Goal: Information Seeking & Learning: Learn about a topic

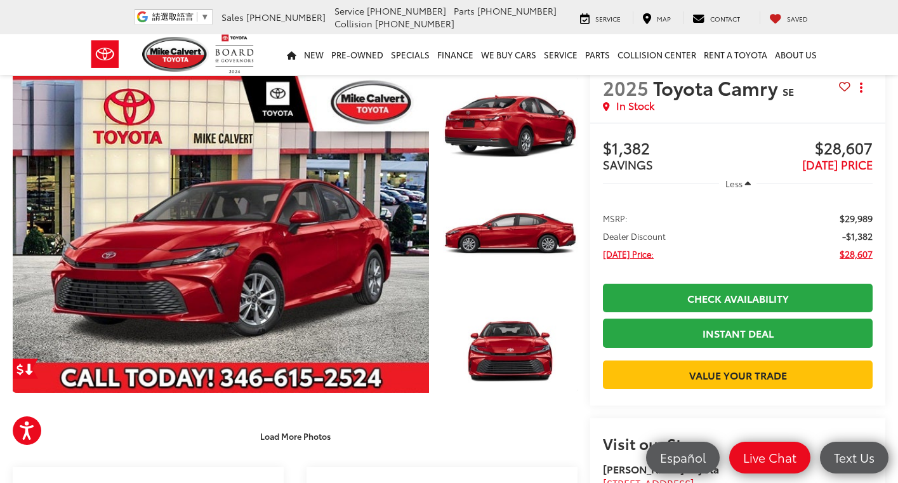
scroll to position [30, 0]
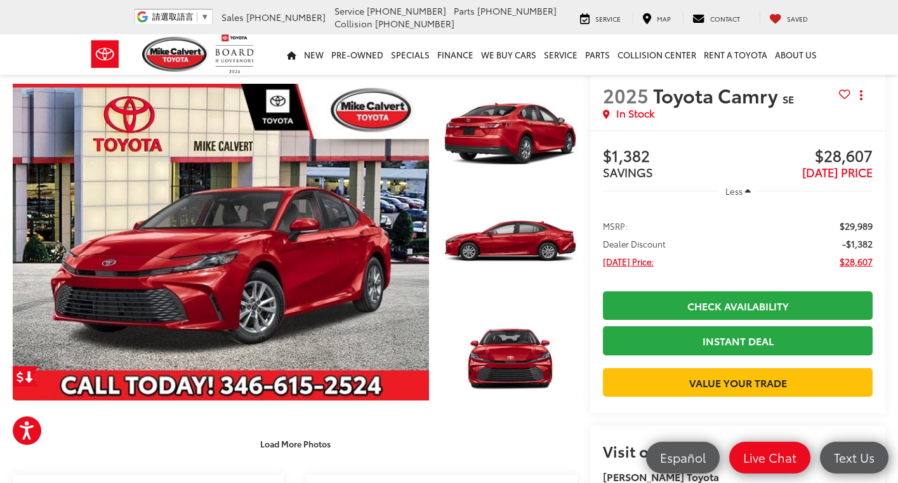
click at [650, 240] on span "Dealer Discount" at bounding box center [634, 243] width 63 height 13
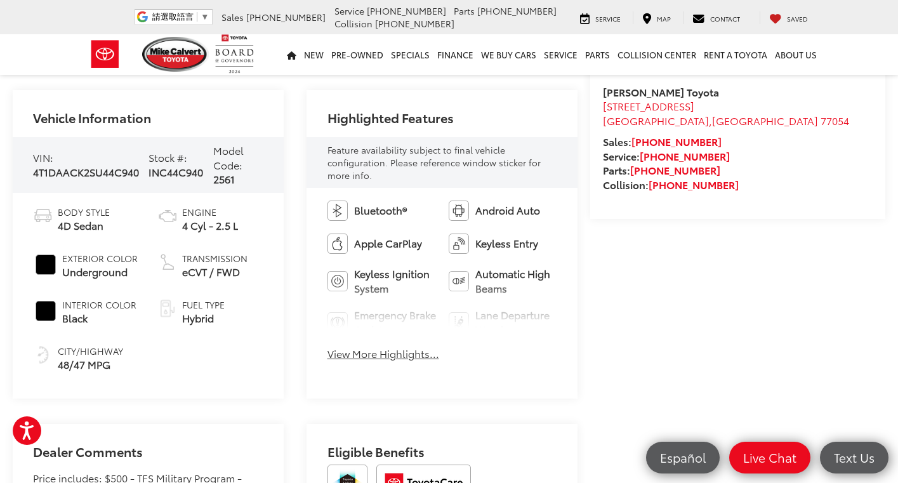
scroll to position [419, 0]
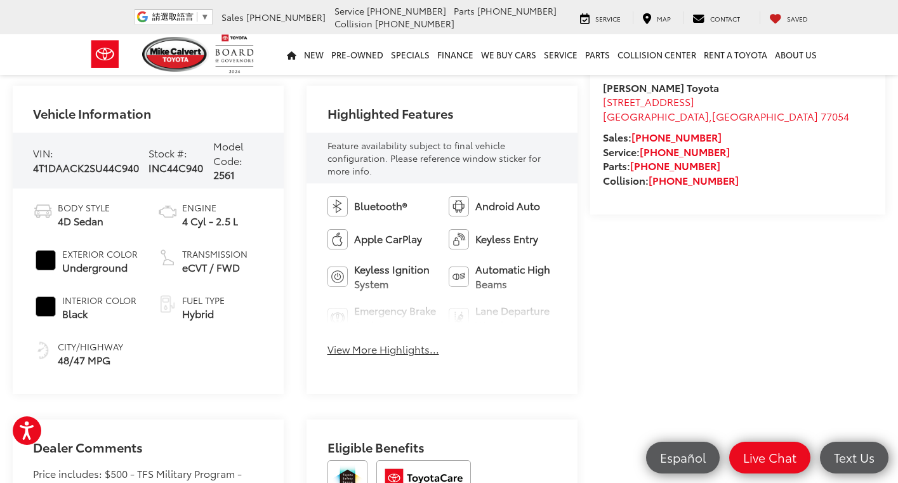
click at [403, 348] on button "View More Highlights..." at bounding box center [383, 349] width 112 height 15
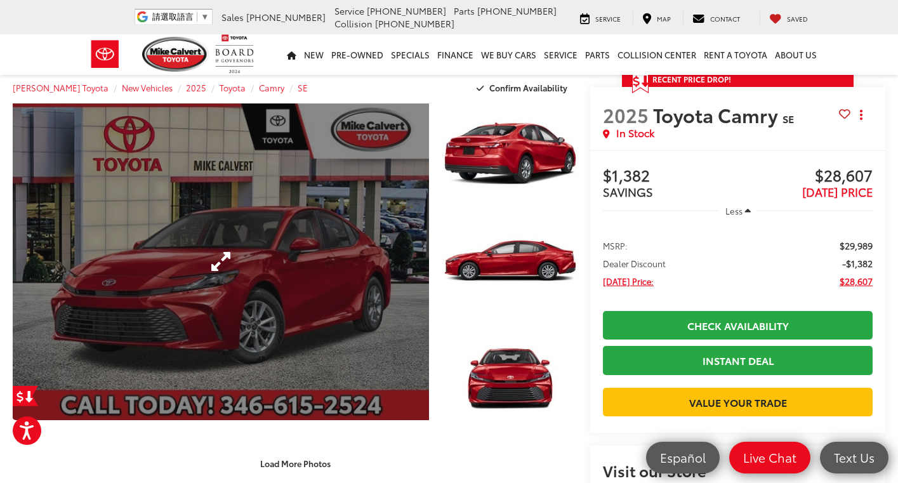
scroll to position [0, 0]
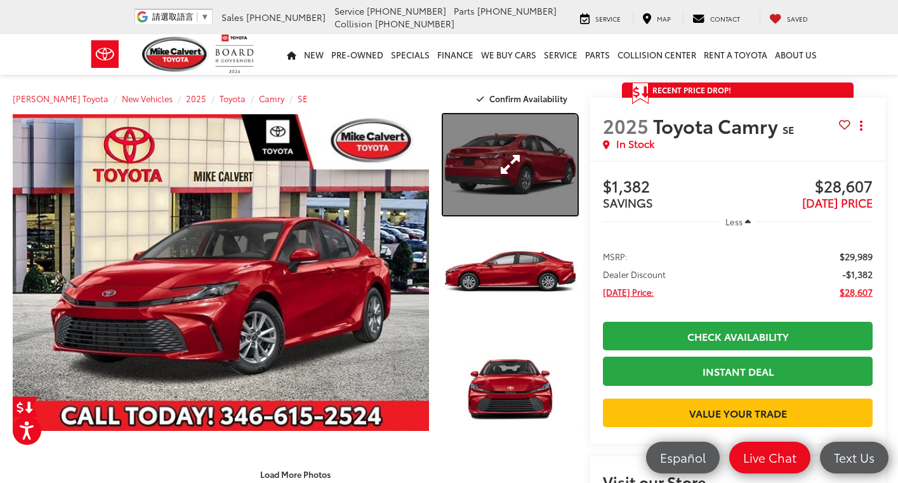
click at [510, 172] on link "Expand Photo 1" at bounding box center [510, 164] width 135 height 101
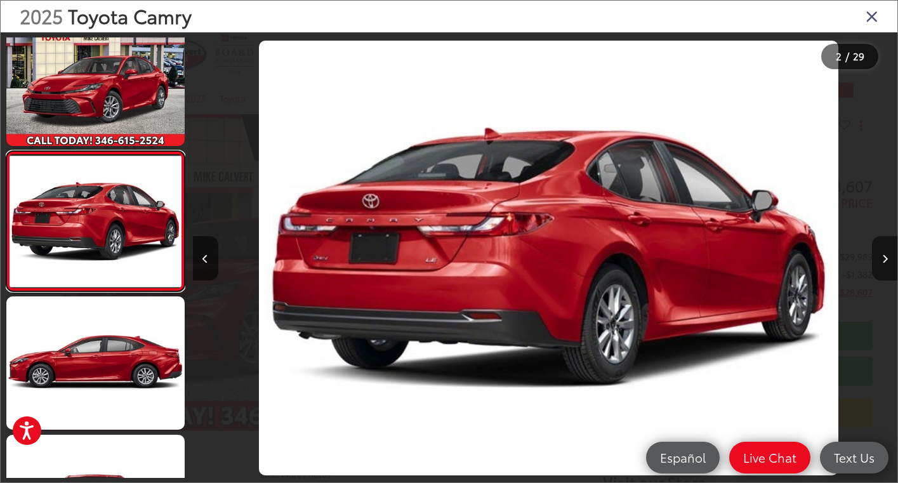
scroll to position [0, 704]
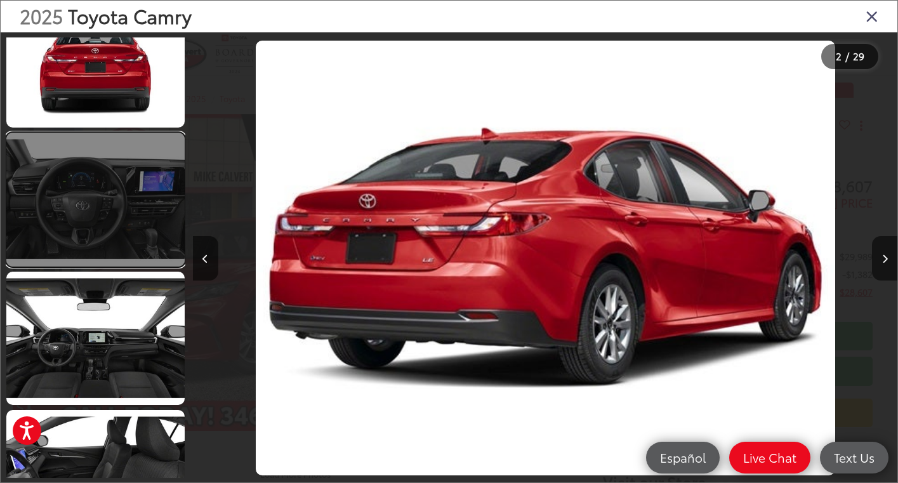
click at [131, 192] on link at bounding box center [95, 199] width 178 height 133
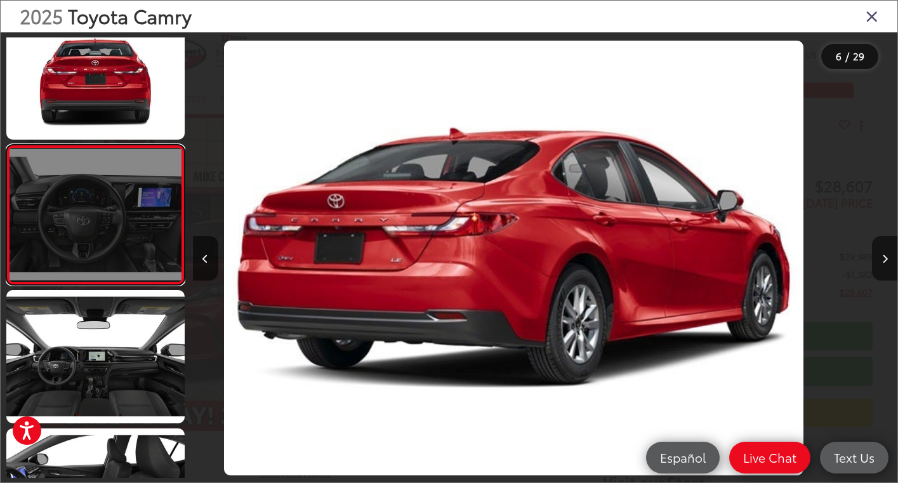
scroll to position [580, 0]
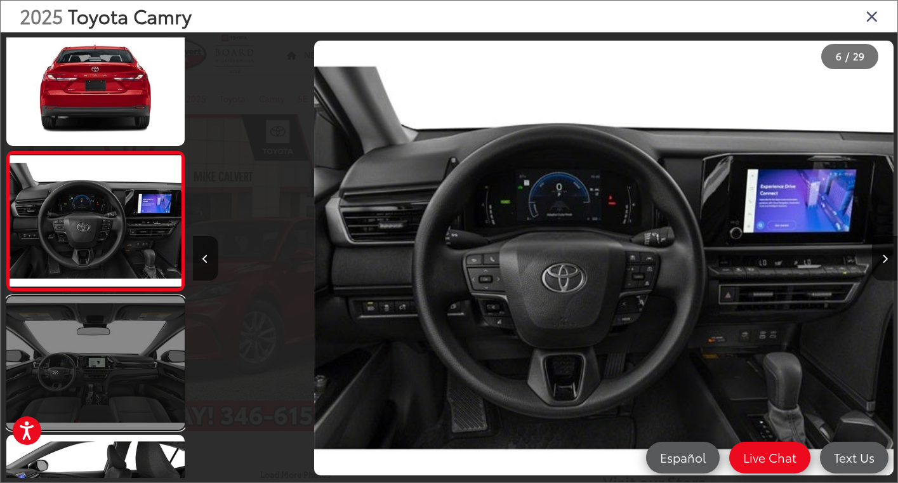
click at [143, 332] on link at bounding box center [95, 362] width 178 height 133
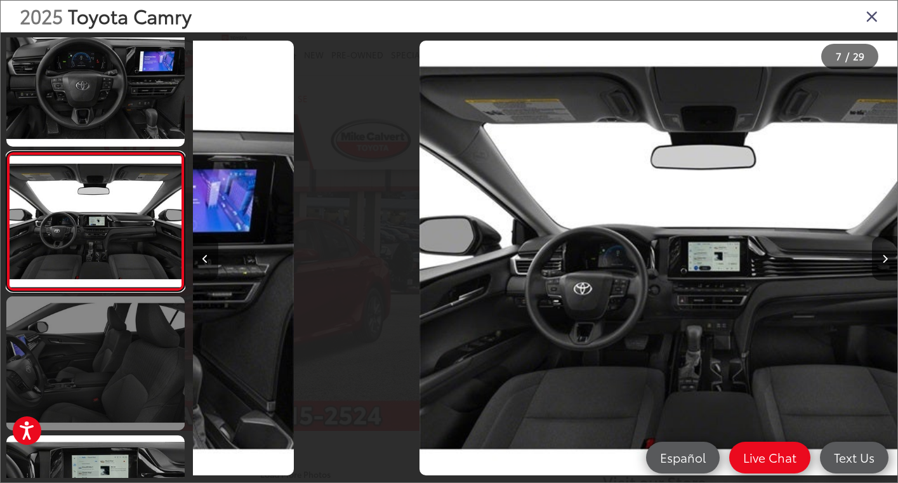
scroll to position [719, 0]
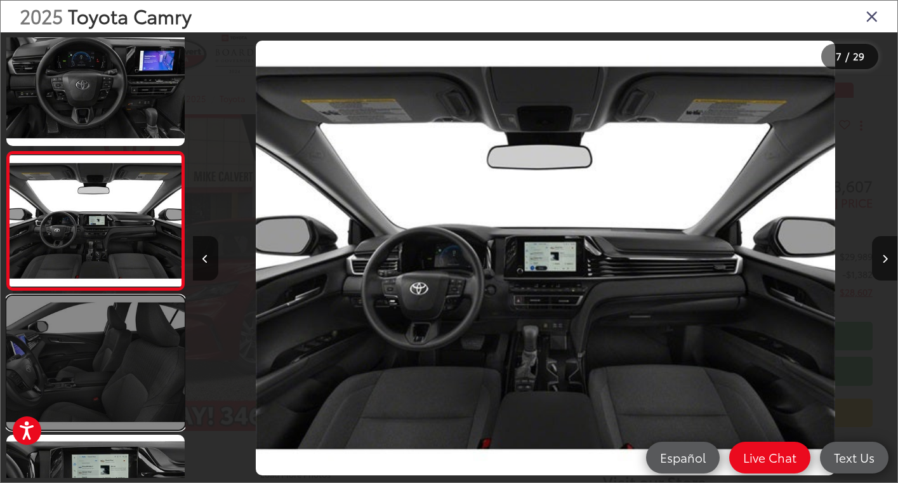
click at [138, 395] on link at bounding box center [95, 362] width 178 height 133
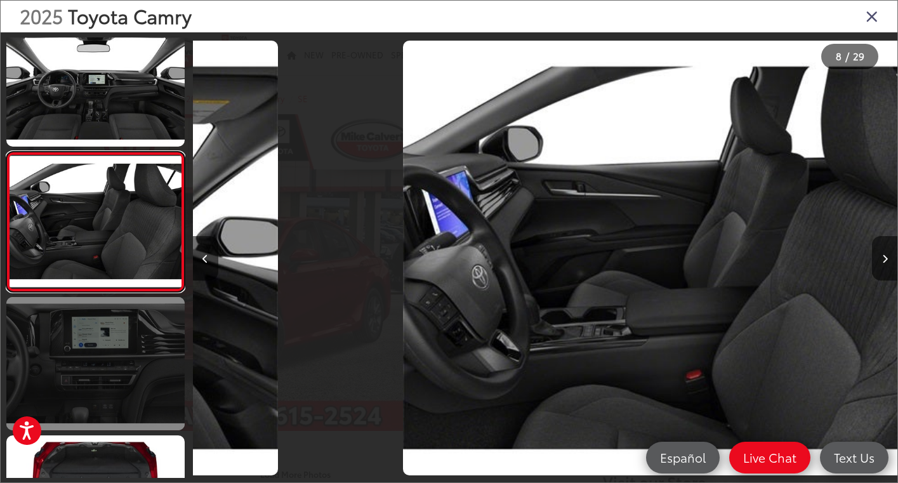
scroll to position [857, 0]
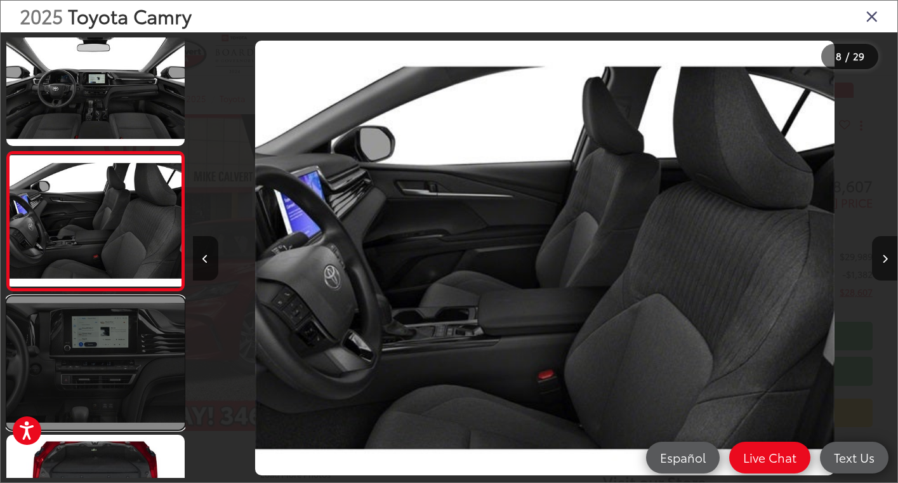
click at [133, 340] on link at bounding box center [95, 362] width 178 height 133
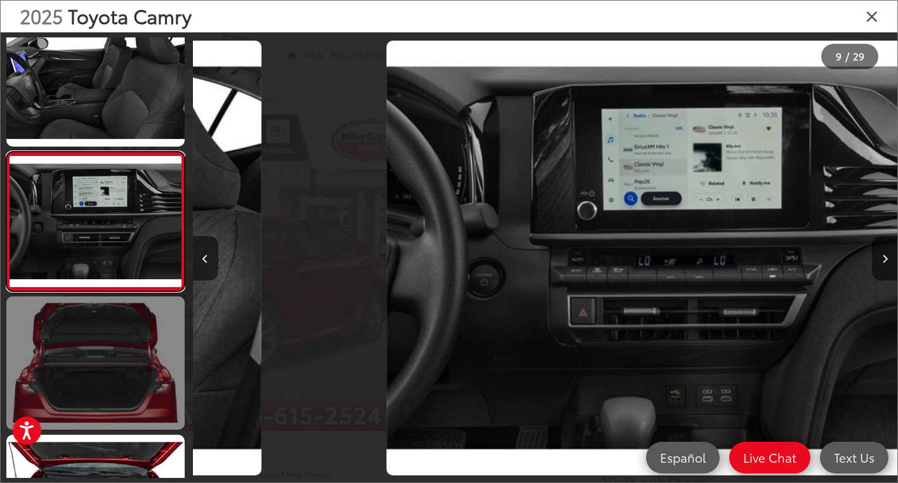
scroll to position [0, 0]
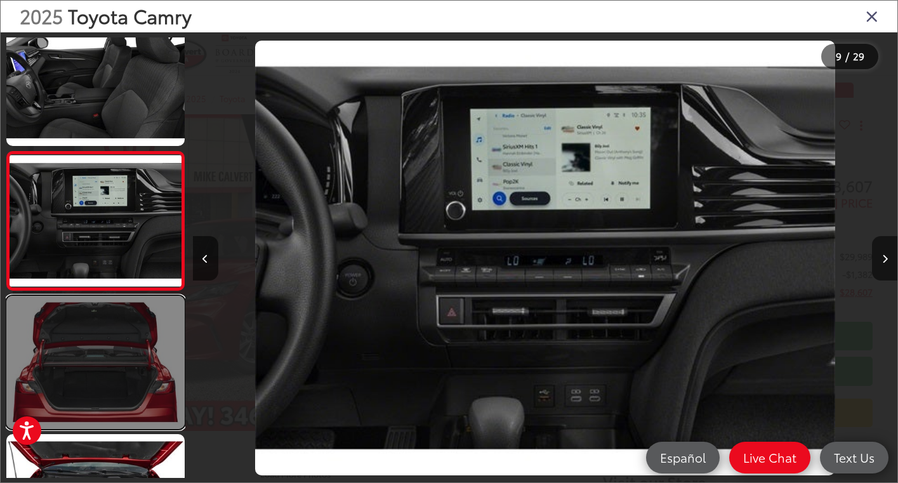
click at [133, 358] on link at bounding box center [95, 362] width 178 height 133
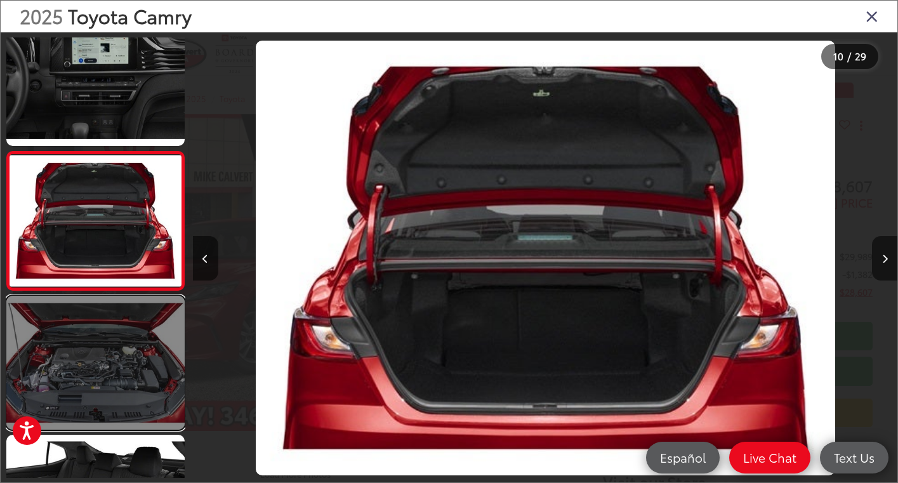
click at [120, 350] on link at bounding box center [95, 362] width 178 height 133
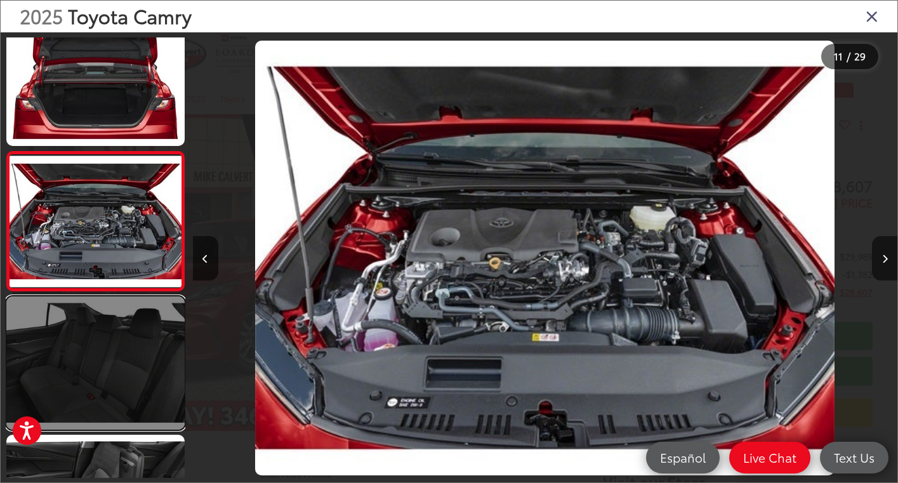
click at [124, 358] on link at bounding box center [95, 362] width 178 height 133
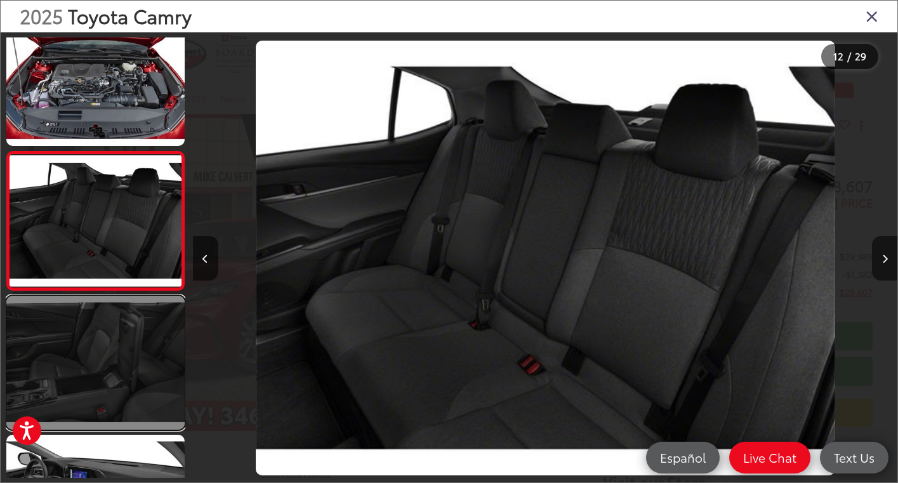
click at [124, 366] on link at bounding box center [95, 362] width 178 height 133
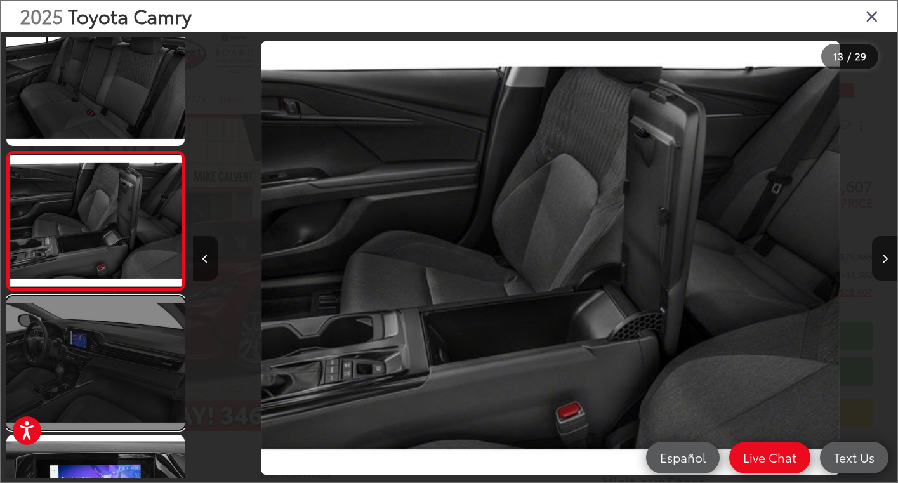
click at [129, 376] on link at bounding box center [95, 362] width 178 height 133
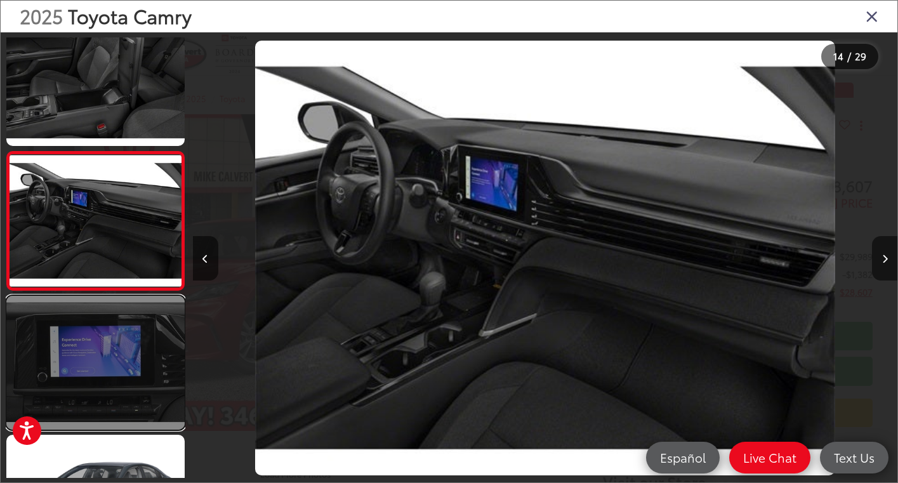
click at [127, 385] on link at bounding box center [95, 362] width 178 height 133
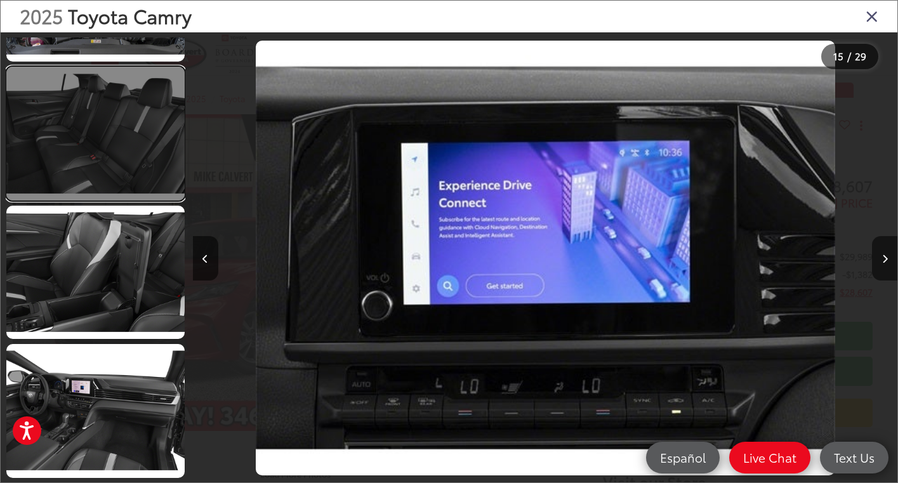
click at [74, 147] on link at bounding box center [95, 133] width 178 height 133
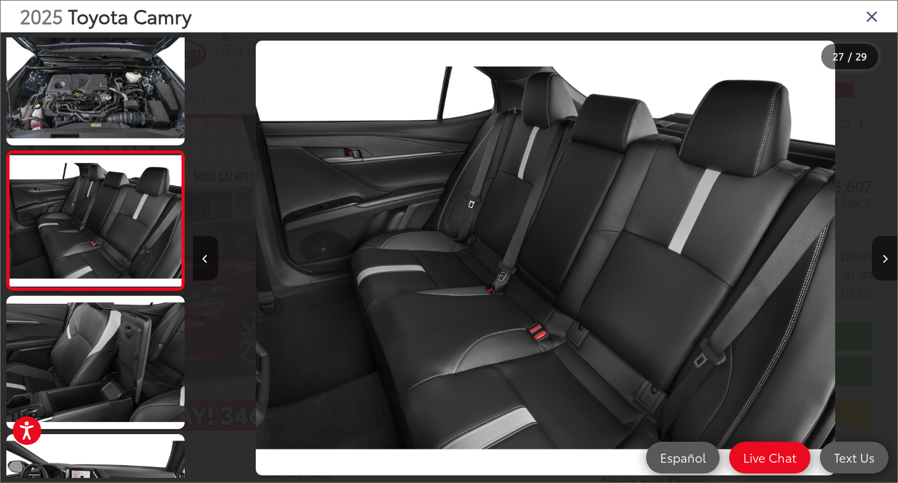
click at [870, 23] on icon "Close gallery" at bounding box center [871, 16] width 13 height 16
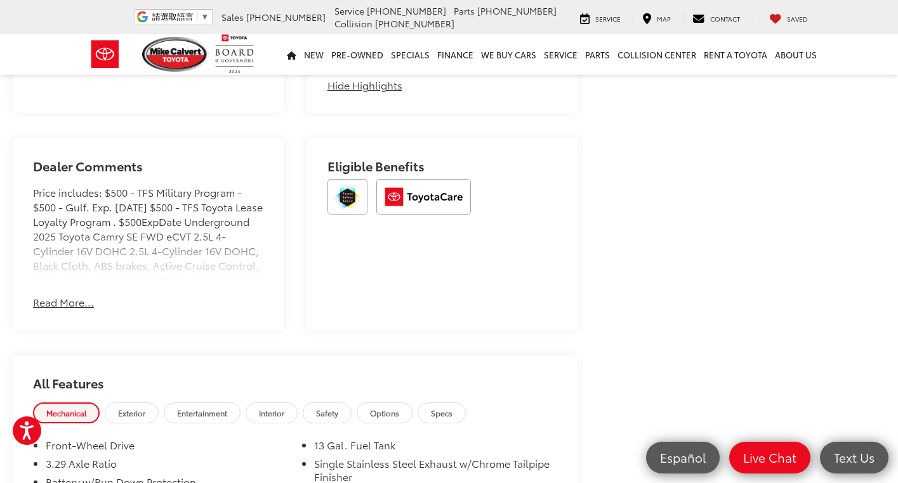
click at [70, 305] on button "Read More..." at bounding box center [63, 302] width 61 height 15
